Goal: Find specific page/section: Find specific page/section

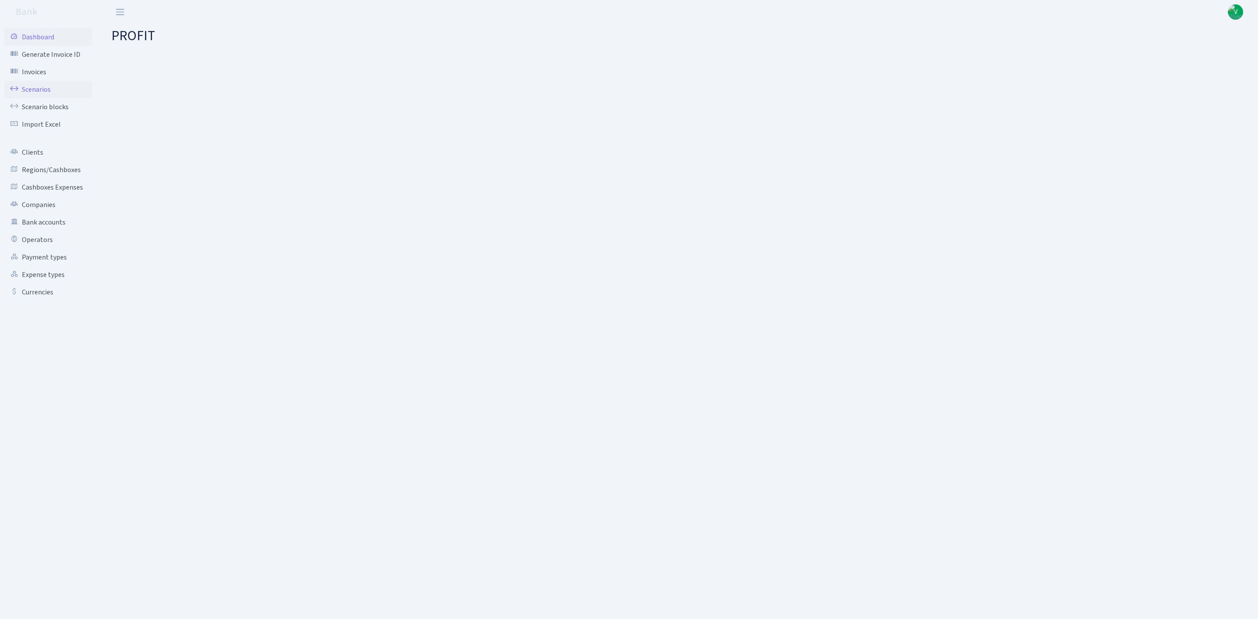
click at [25, 87] on link "Scenarios" at bounding box center [47, 89] width 87 height 17
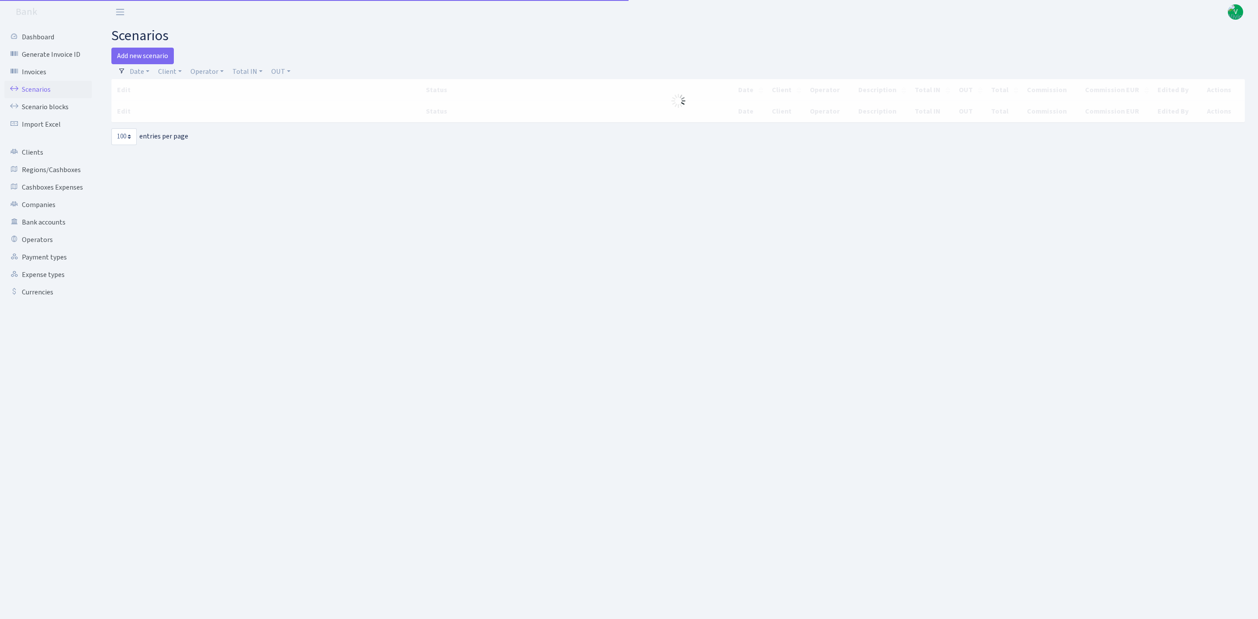
select select "100"
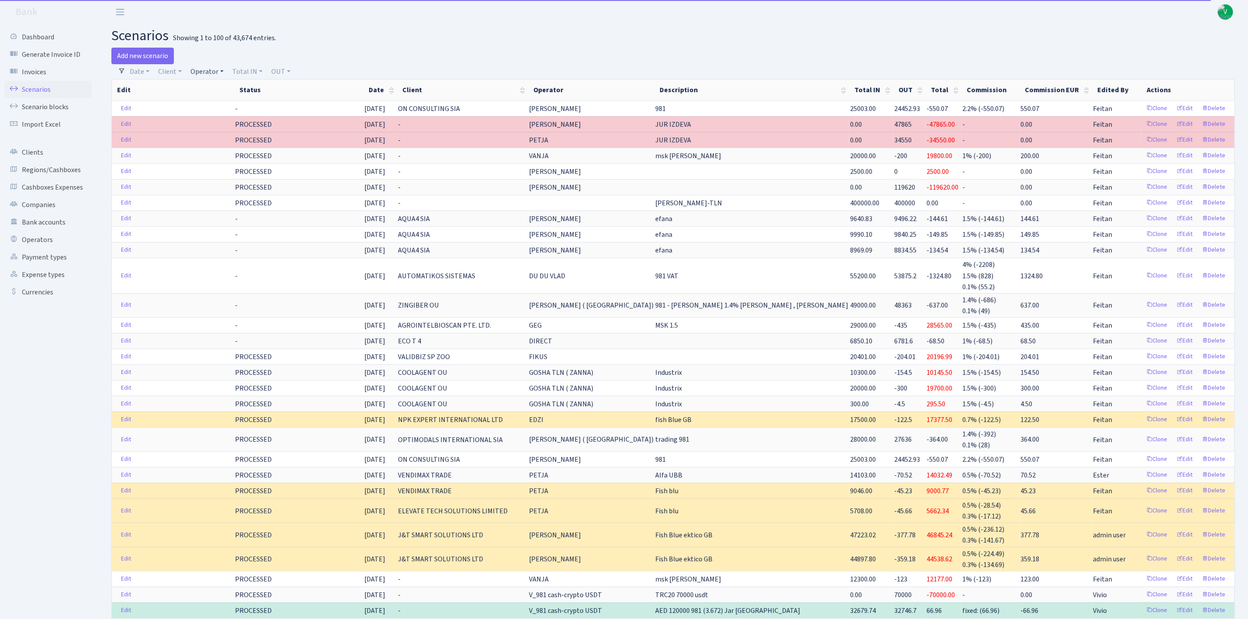
click at [206, 66] on link "Operator" at bounding box center [207, 71] width 40 height 15
click at [210, 100] on input "search" at bounding box center [222, 103] width 64 height 14
click at [170, 75] on link "Client" at bounding box center [170, 71] width 31 height 15
click at [189, 101] on input "search" at bounding box center [190, 103] width 64 height 14
type input "sigma"
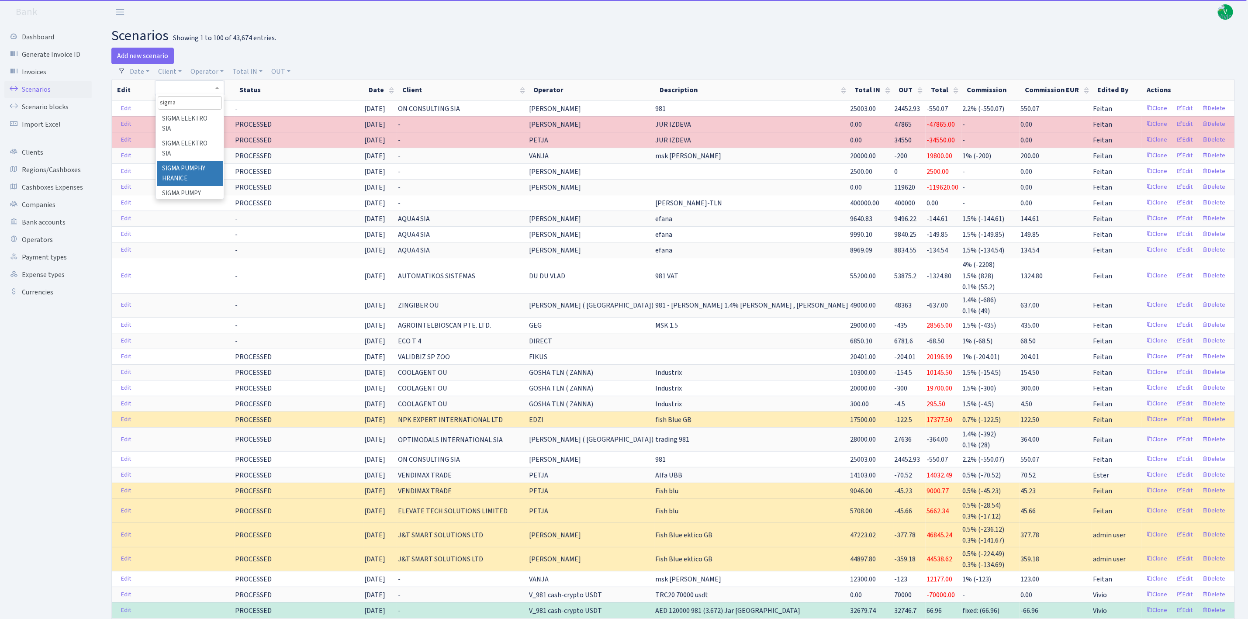
click at [187, 170] on li "SIGMA PUMPHY HRANICE" at bounding box center [190, 173] width 66 height 25
